Goal: Information Seeking & Learning: Learn about a topic

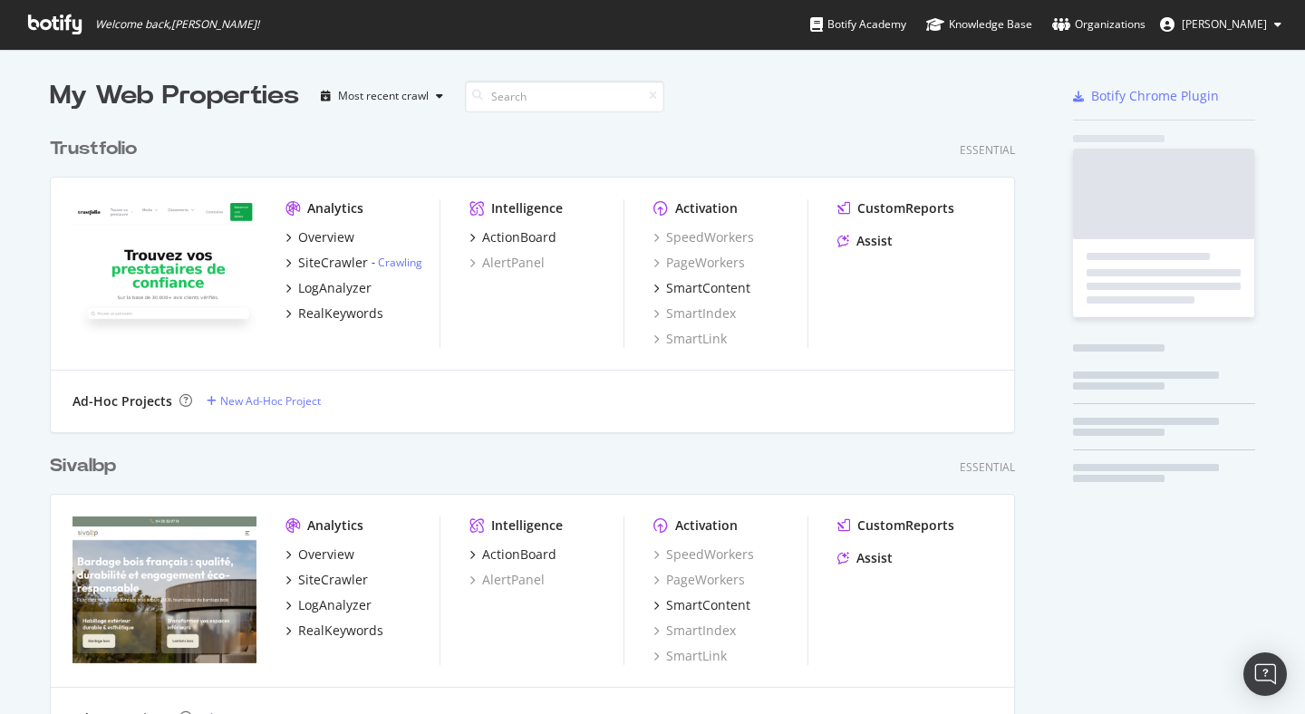
scroll to position [6531, 966]
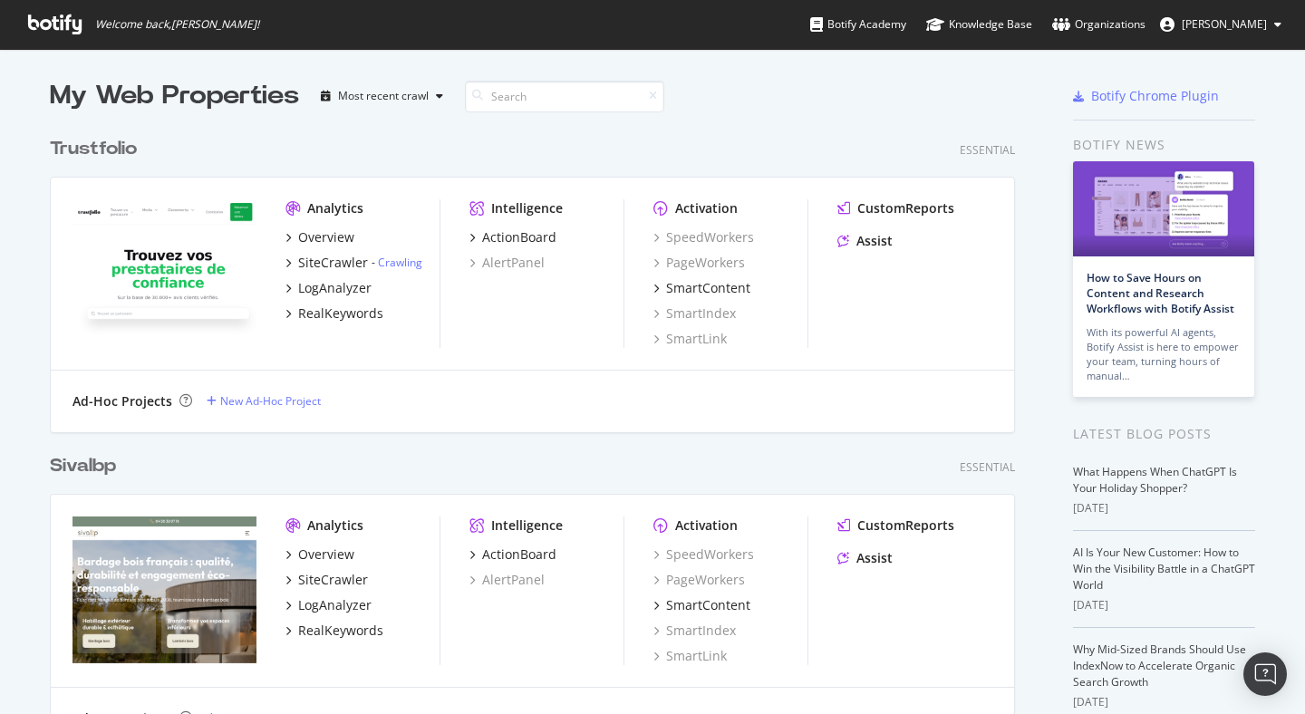
click at [509, 96] on input at bounding box center [564, 97] width 199 height 32
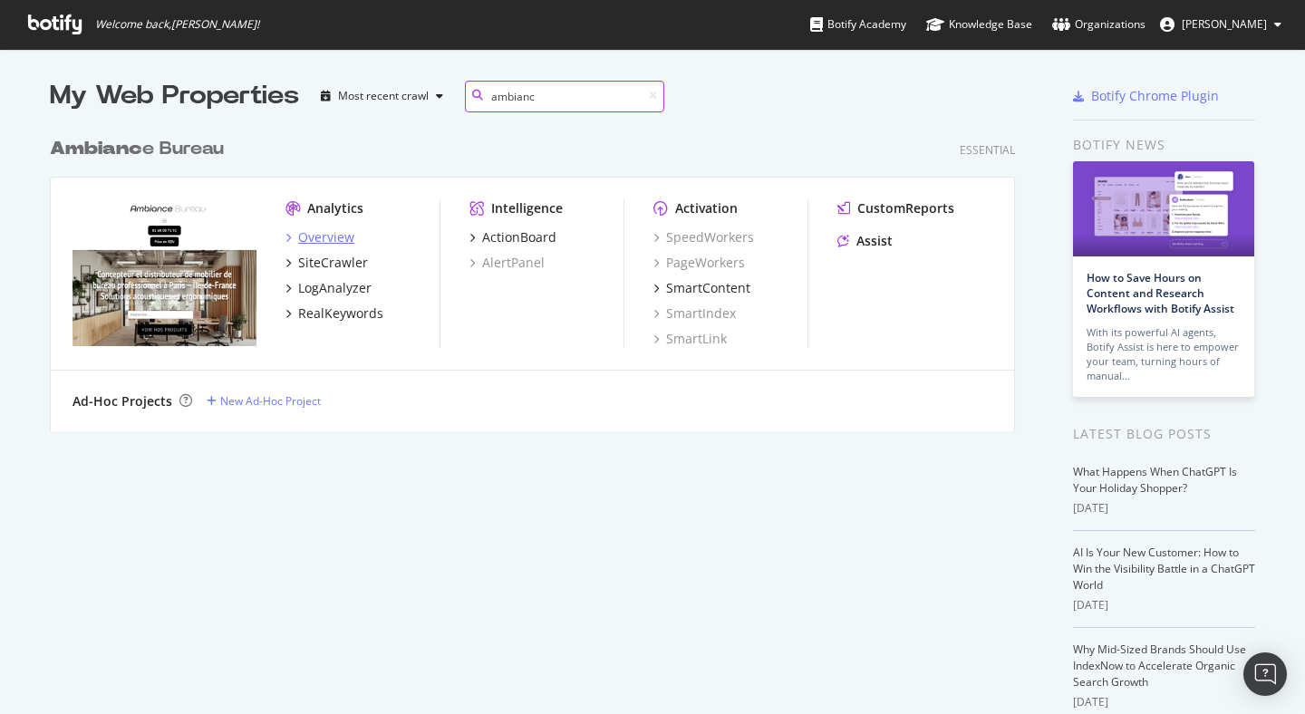
type input "ambianc"
click at [325, 234] on div "Overview" at bounding box center [326, 237] width 56 height 18
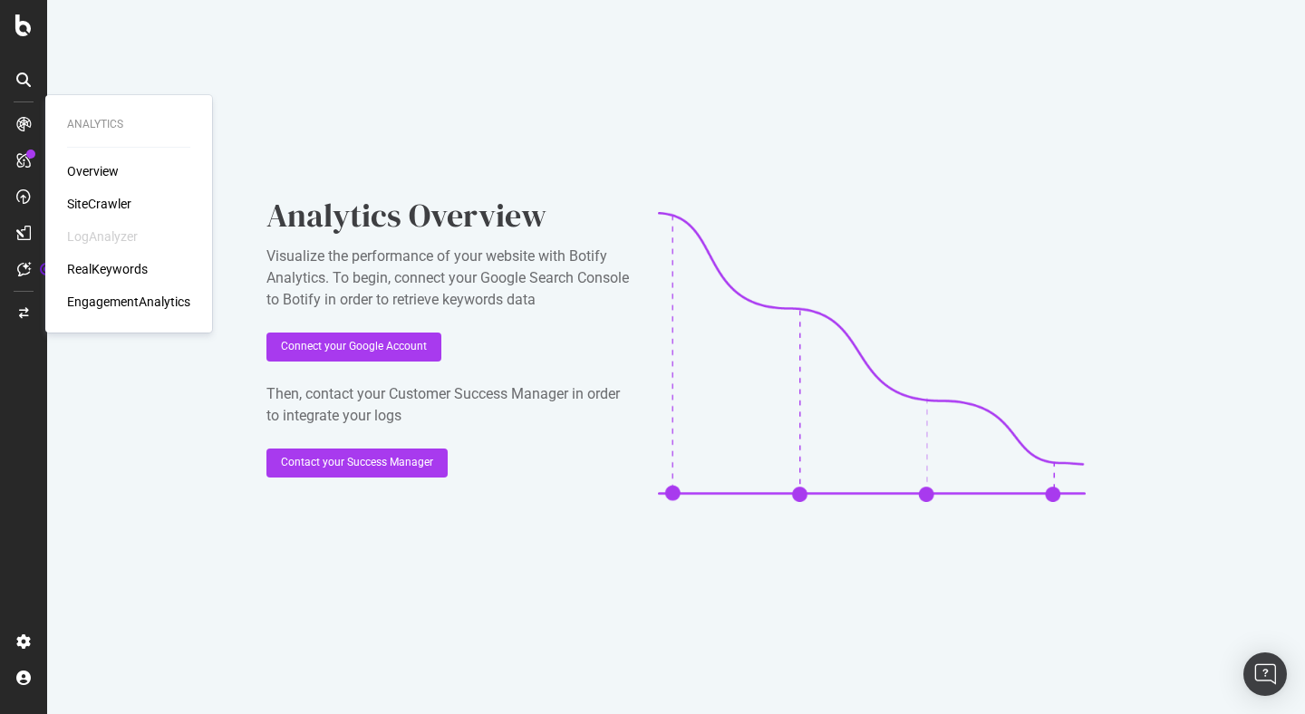
click at [109, 195] on div "SiteCrawler" at bounding box center [99, 204] width 64 height 18
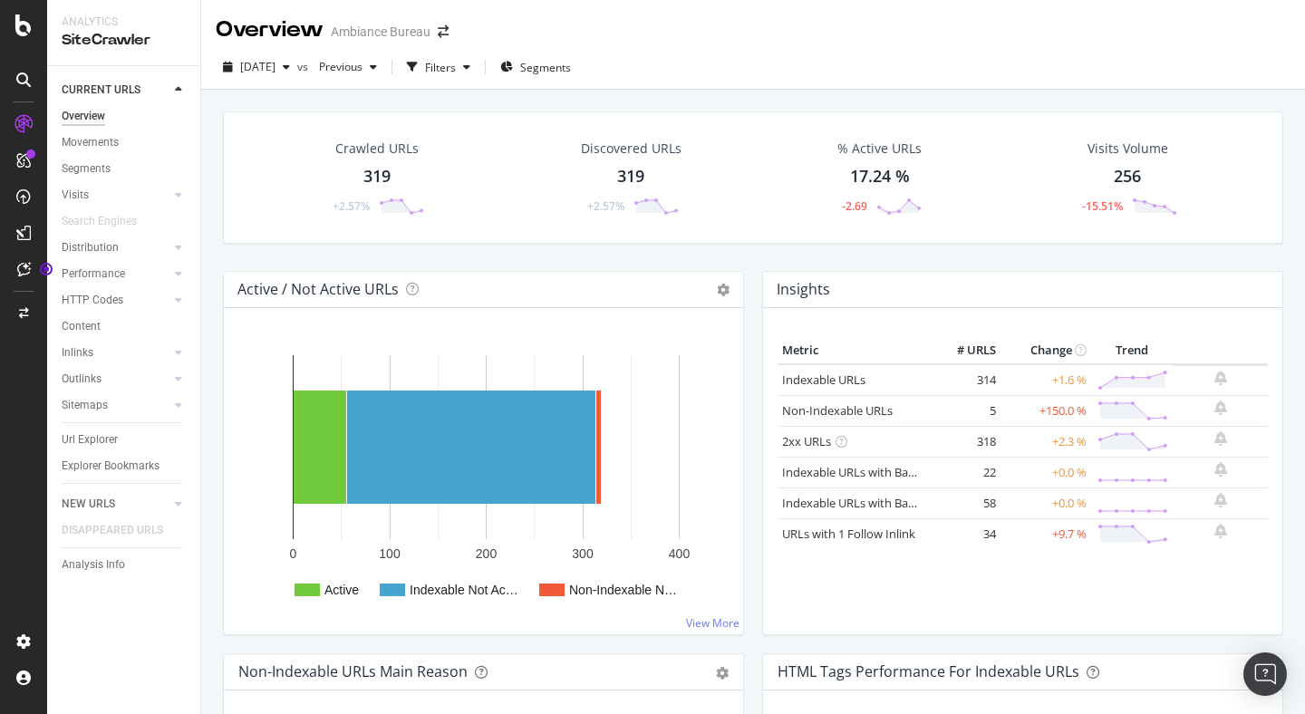
click at [253, 206] on div "Crawled URLs 319 +2.57%" at bounding box center [377, 178] width 252 height 94
click at [179, 302] on icon at bounding box center [178, 300] width 7 height 11
click at [114, 299] on div "HTTP Codes" at bounding box center [93, 300] width 62 height 19
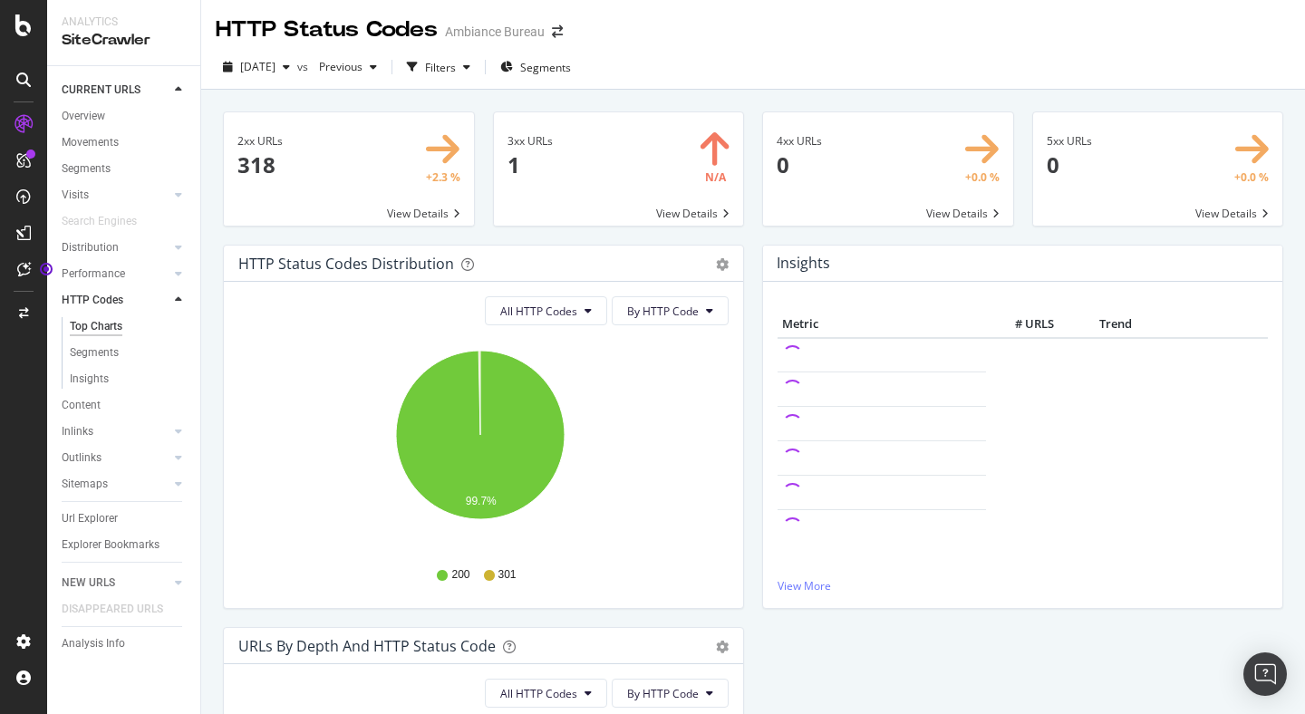
click at [505, 168] on span at bounding box center [619, 168] width 250 height 113
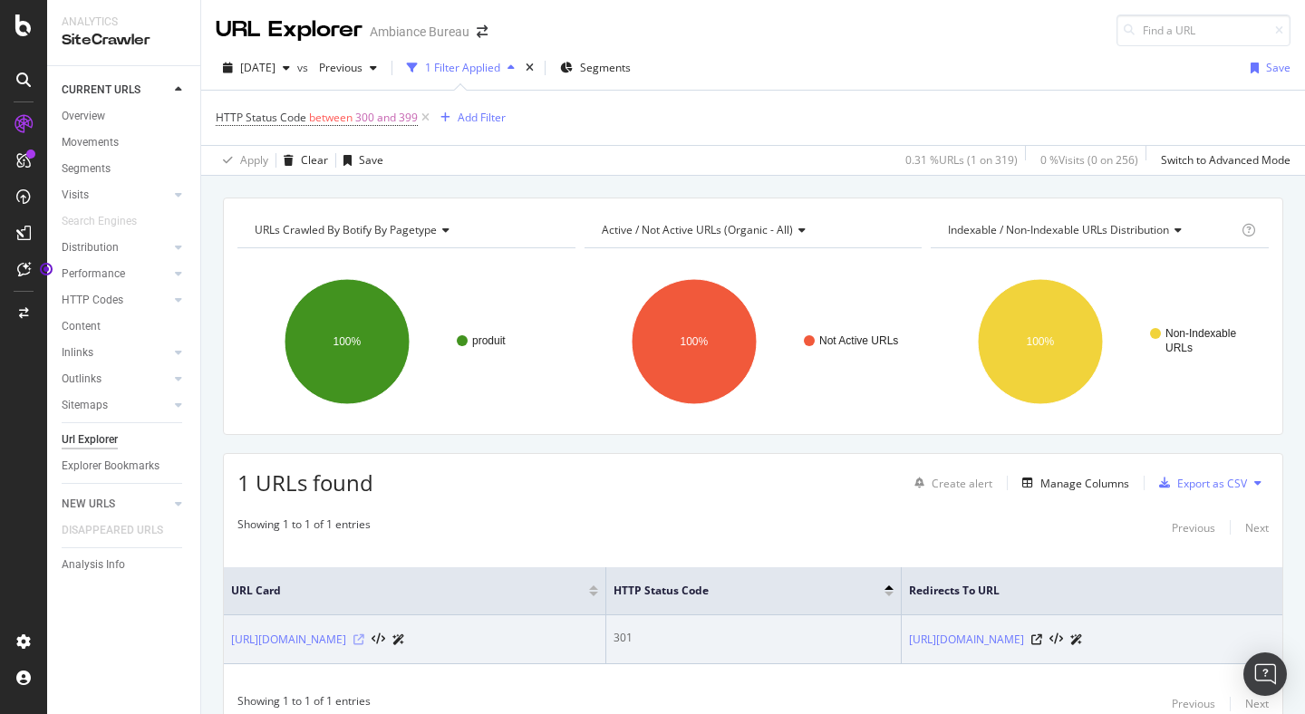
click at [364, 635] on icon at bounding box center [359, 640] width 11 height 11
